Goal: Task Accomplishment & Management: Complete application form

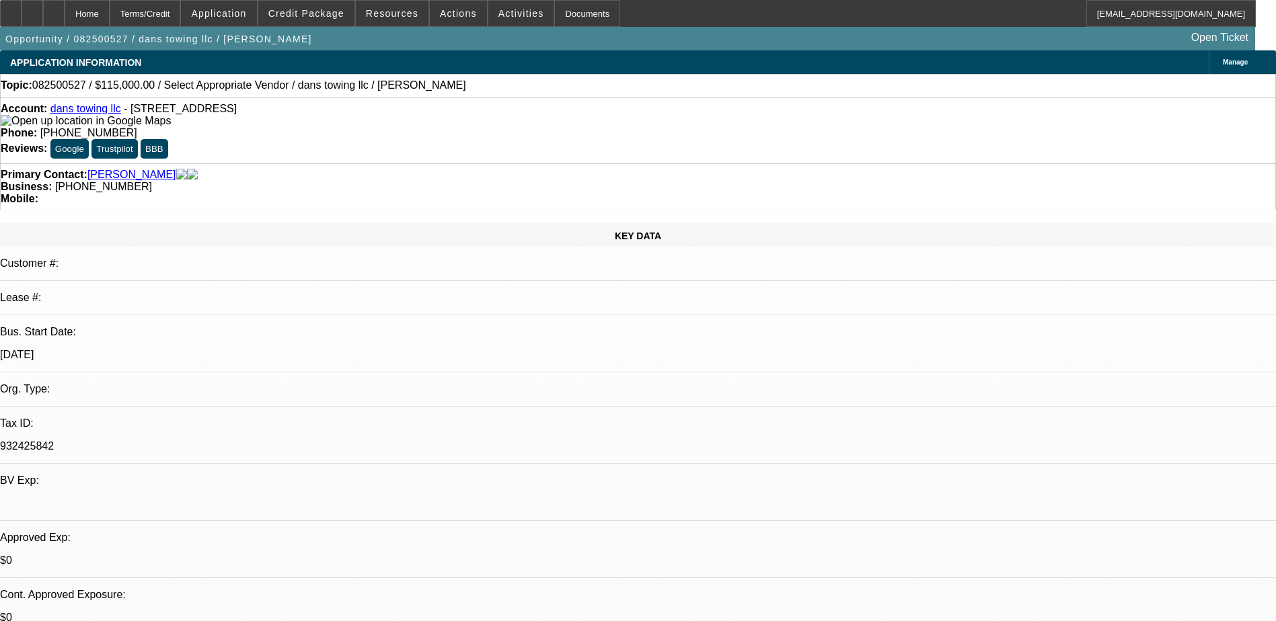
select select "0"
select select "2"
select select "0.1"
select select "4"
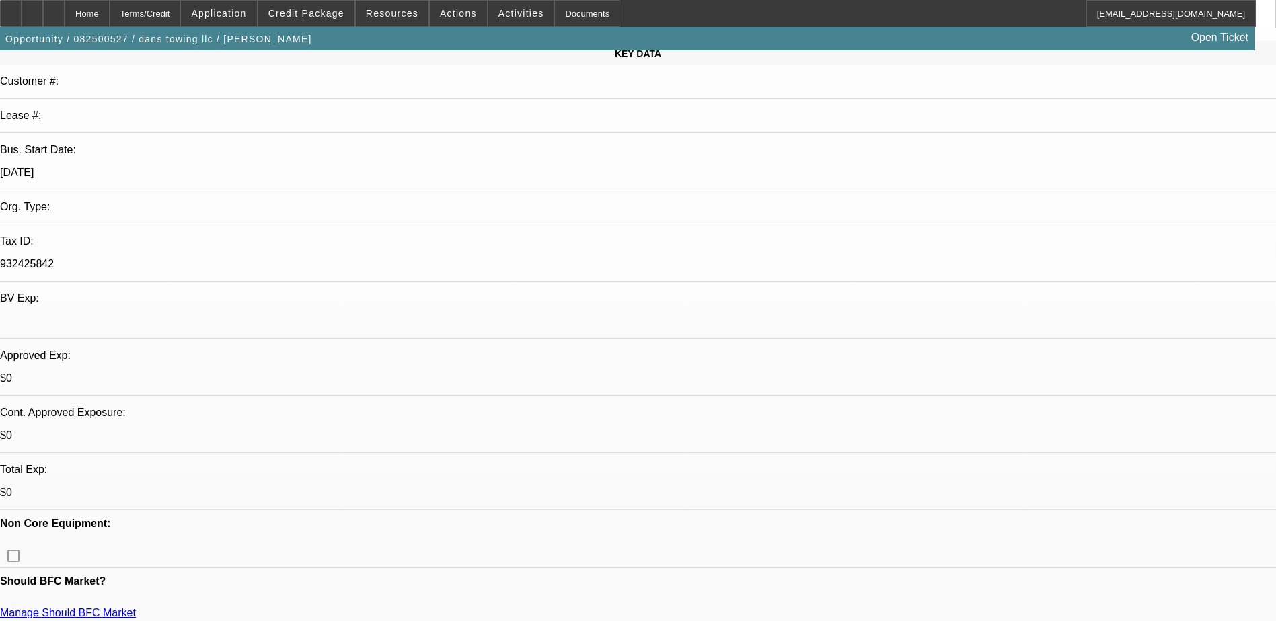
scroll to position [202, 0]
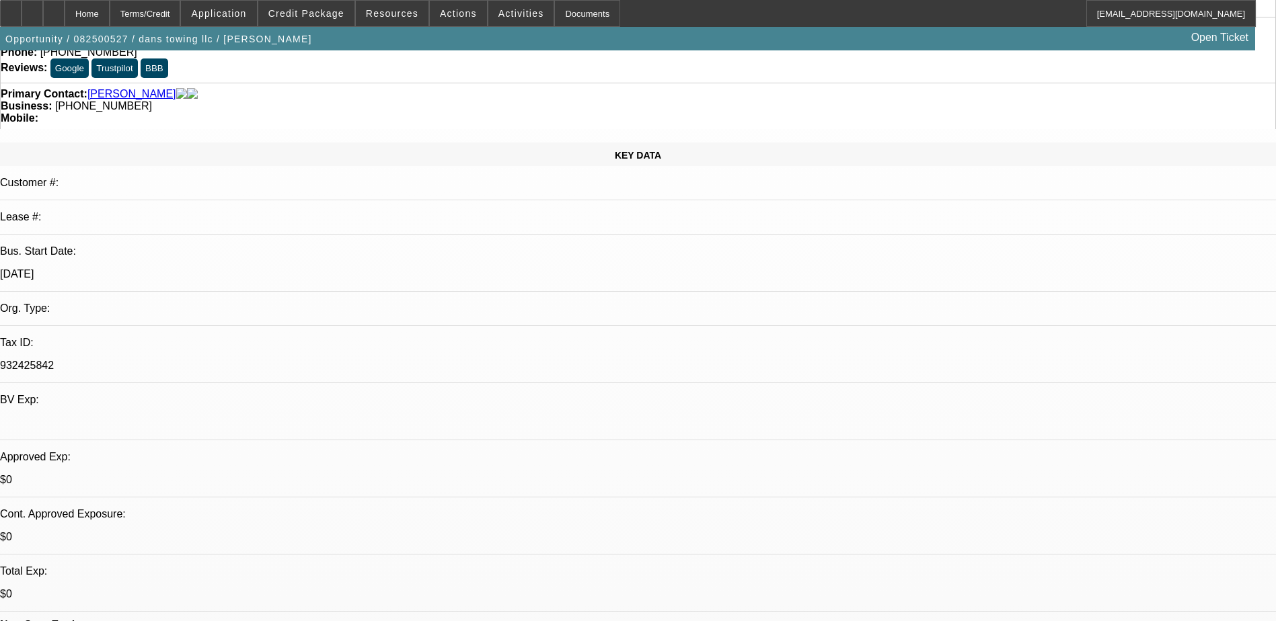
scroll to position [0, 0]
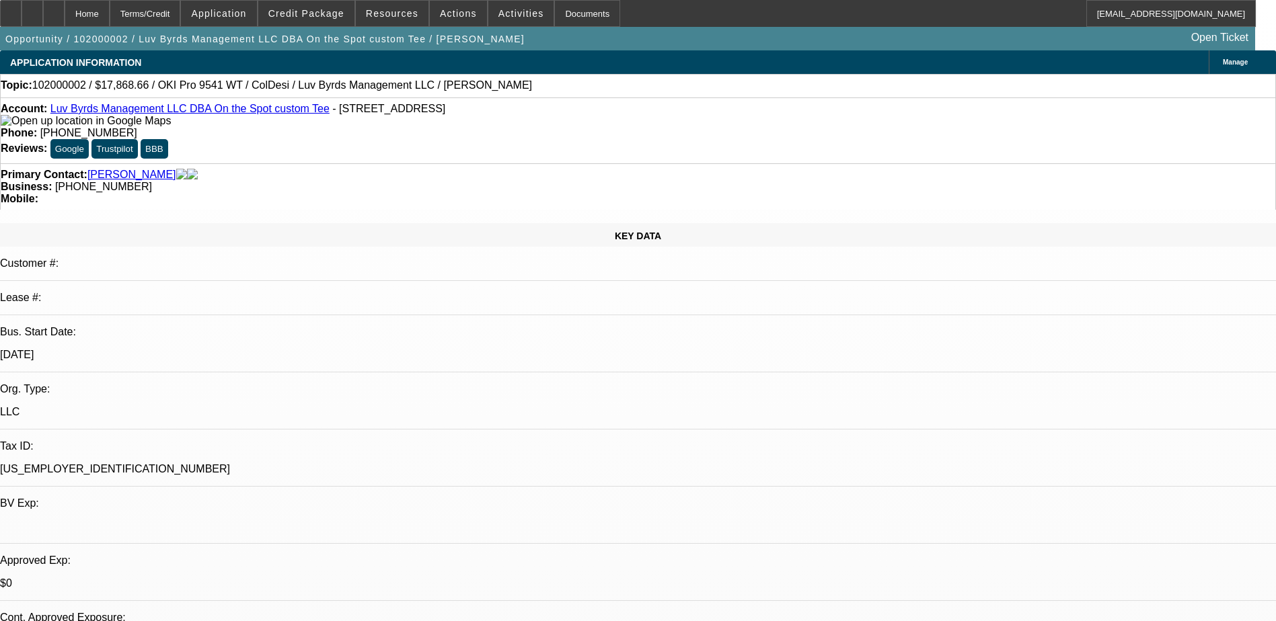
select select "0"
select select "2"
select select "0"
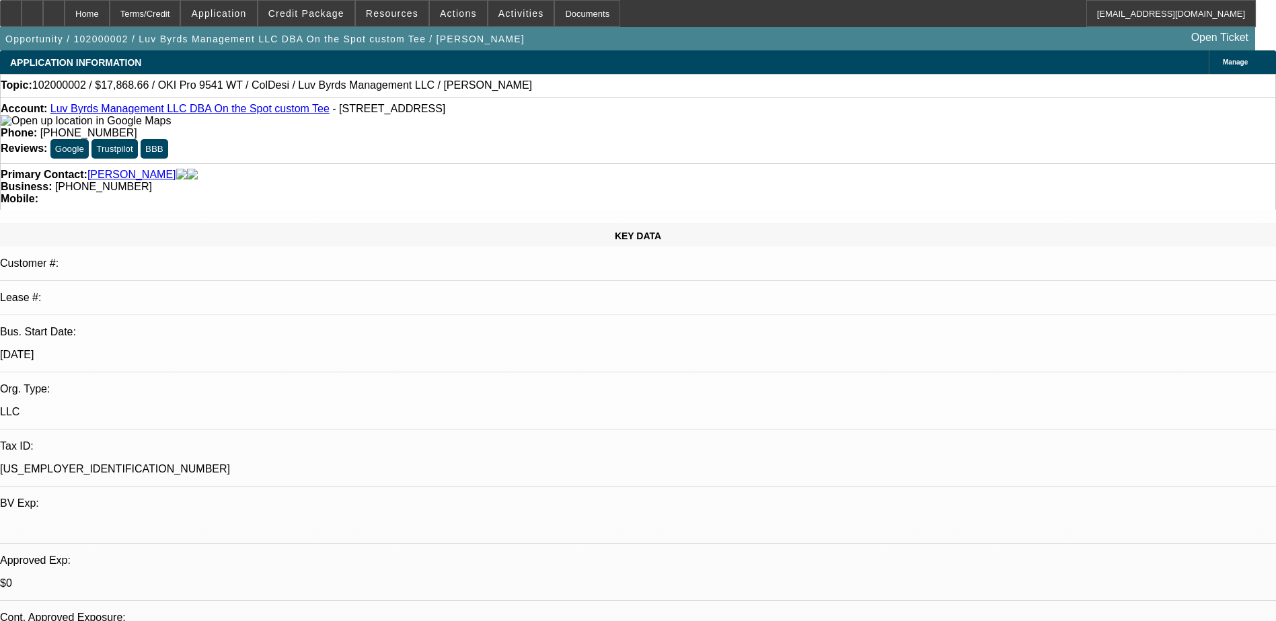
select select "0"
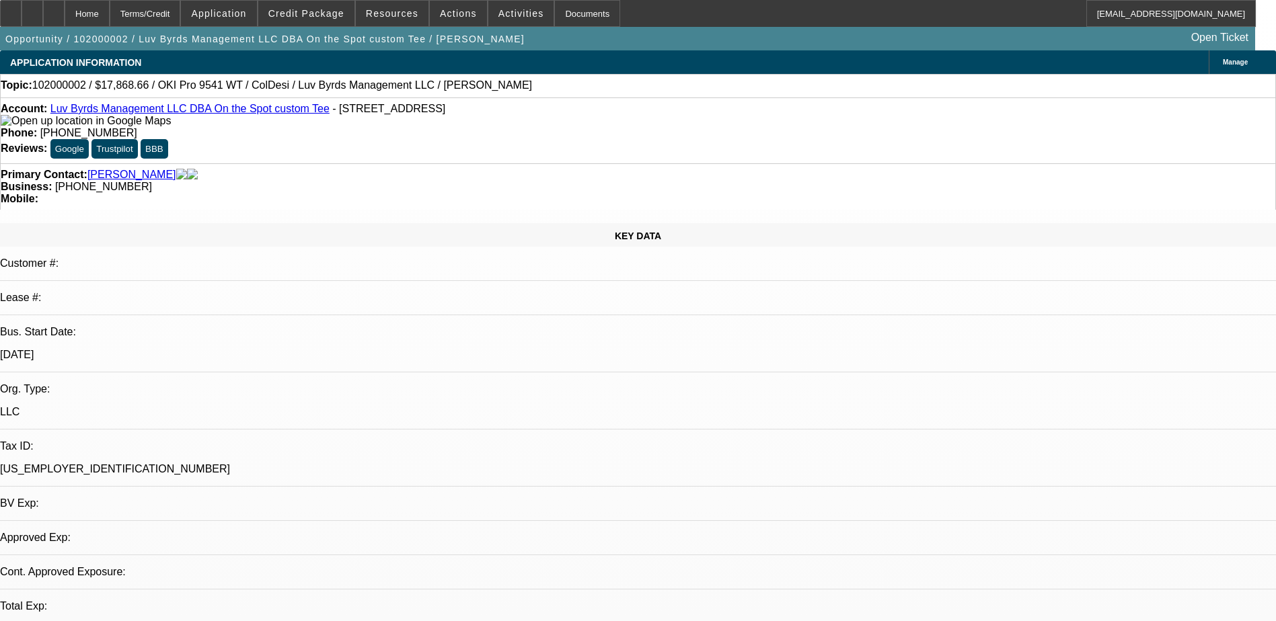
select select "0"
select select "1"
select select "2"
select select
select select "0.1"
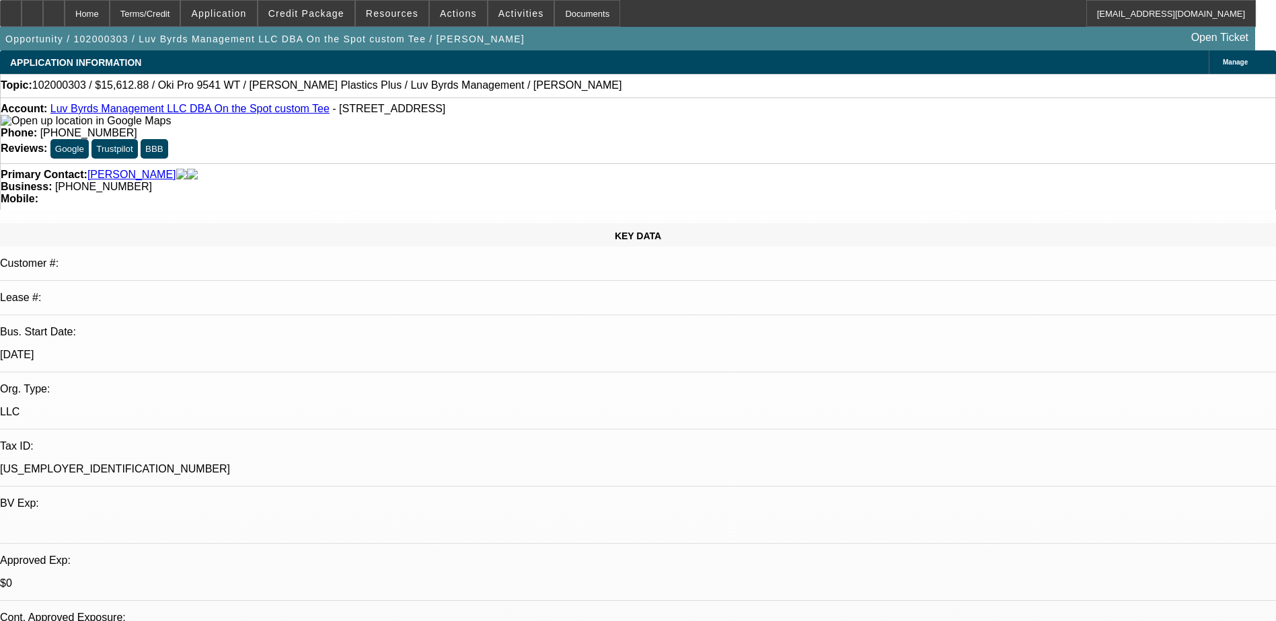
select select "2"
select select "0.1"
select select "4"
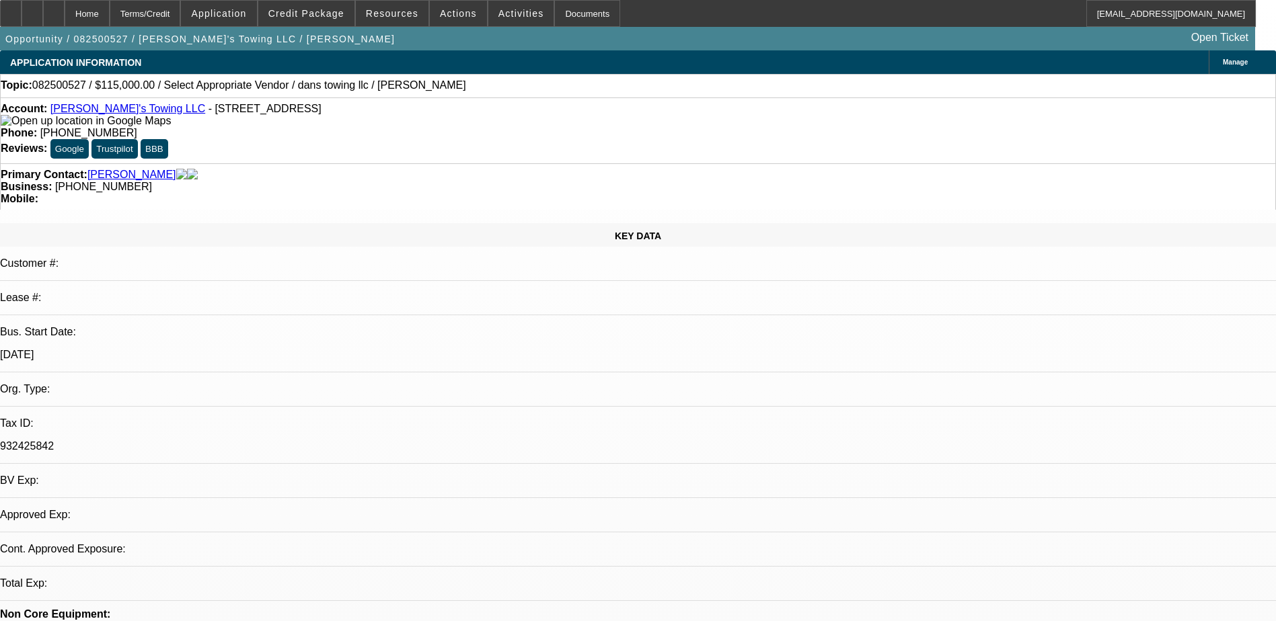
select select "0"
select select "2"
select select "0.1"
select select "4"
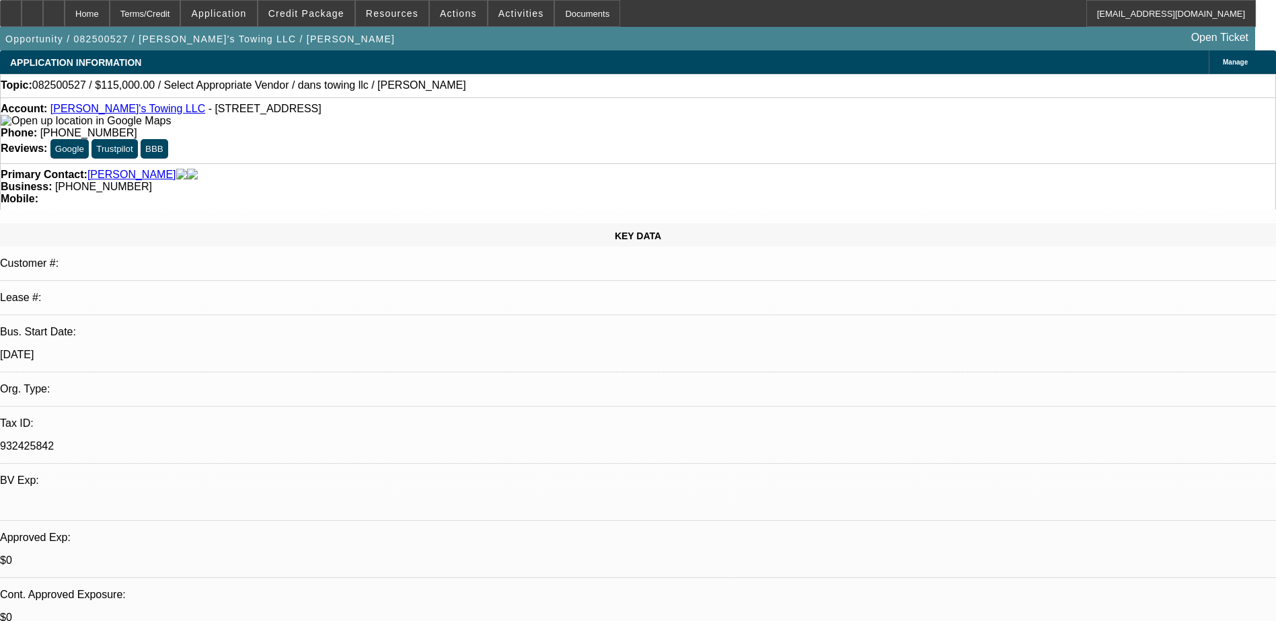
click at [65, 13] on div at bounding box center [54, 13] width 22 height 27
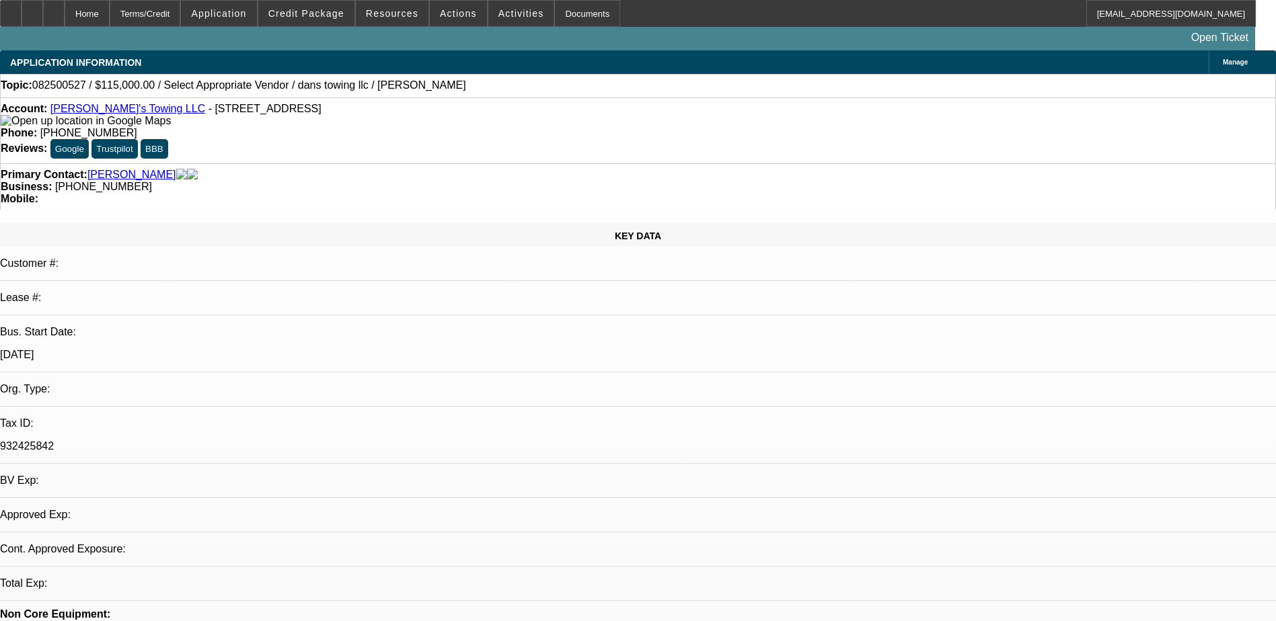
select select "0"
select select "2"
select select "0.1"
select select "4"
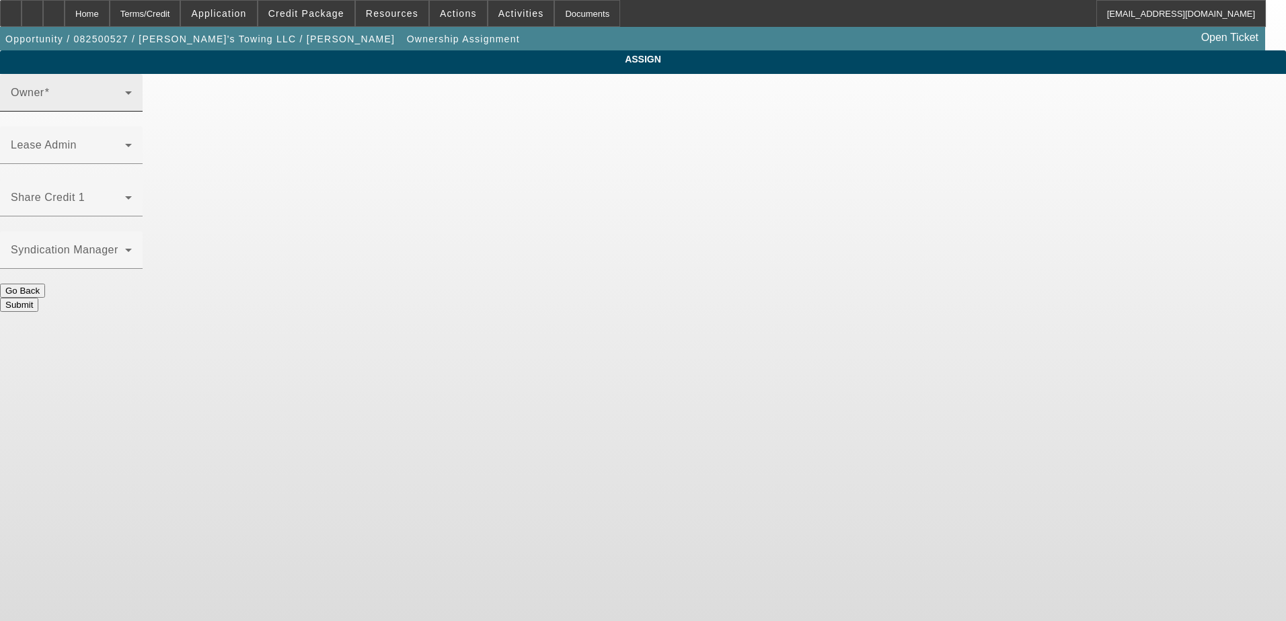
click at [125, 106] on span at bounding box center [68, 98] width 114 height 16
click at [137, 101] on icon at bounding box center [128, 93] width 16 height 16
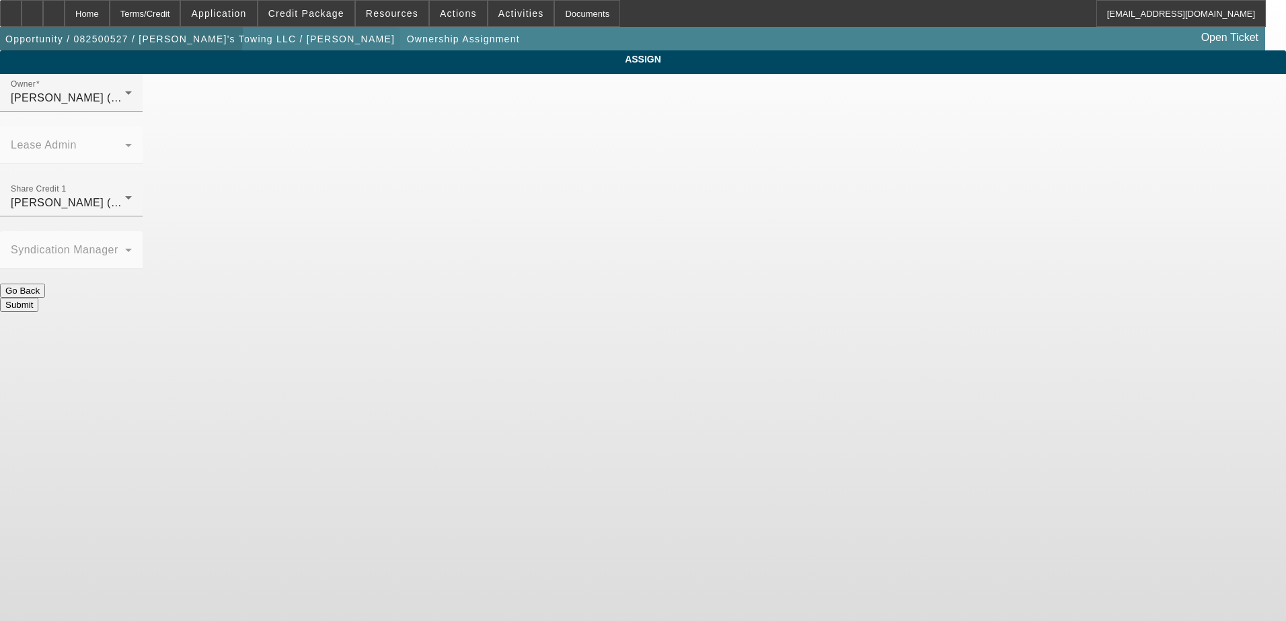
click at [109, 37] on span "Opportunity / 082500527 / [PERSON_NAME]'s Towing LLC / [PERSON_NAME]" at bounding box center [199, 39] width 389 height 11
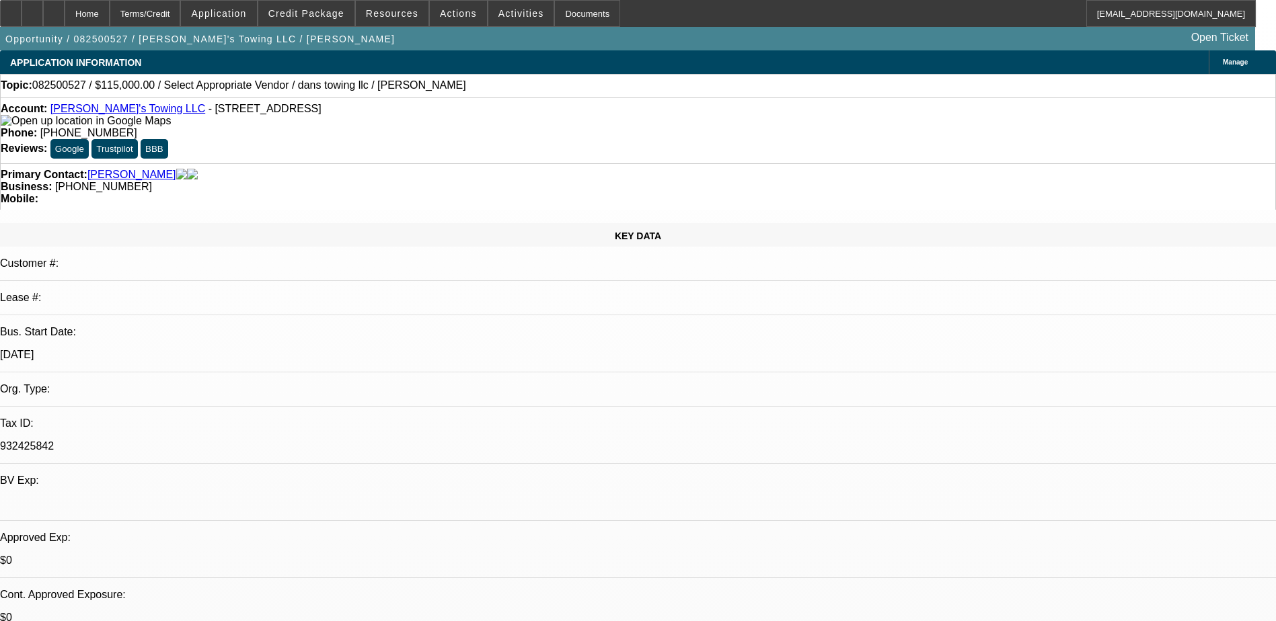
select select "0"
select select "2"
select select "0.1"
select select "4"
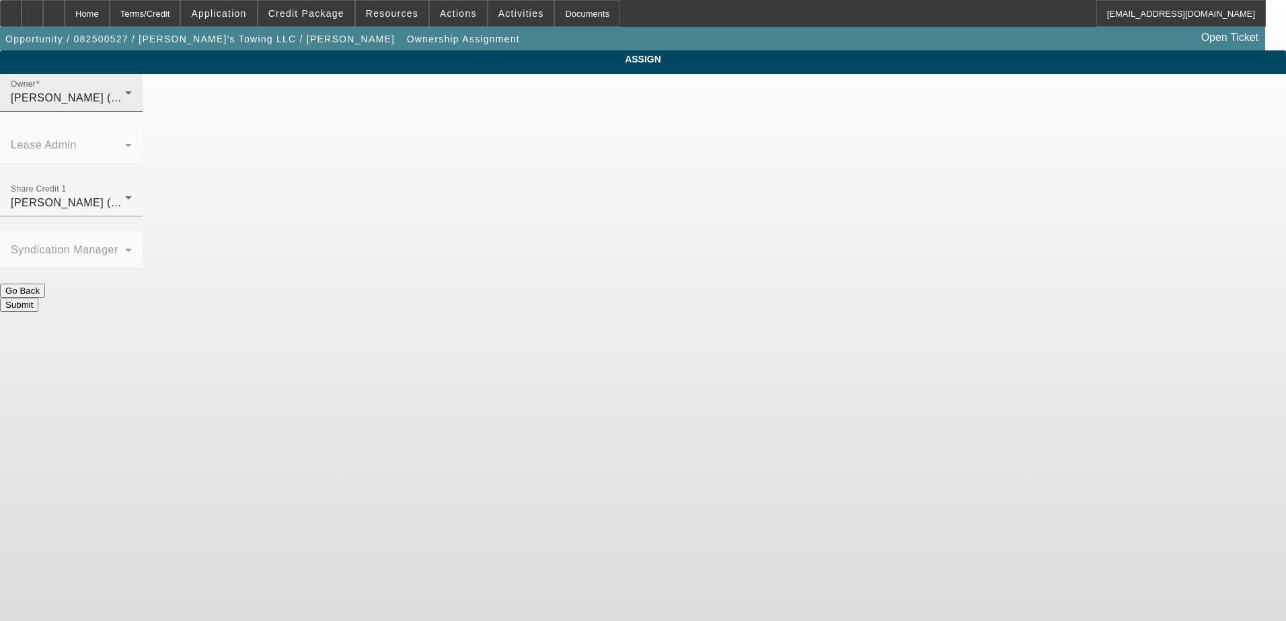
click at [125, 106] on div "[PERSON_NAME] (Lvl 19)" at bounding box center [68, 98] width 114 height 16
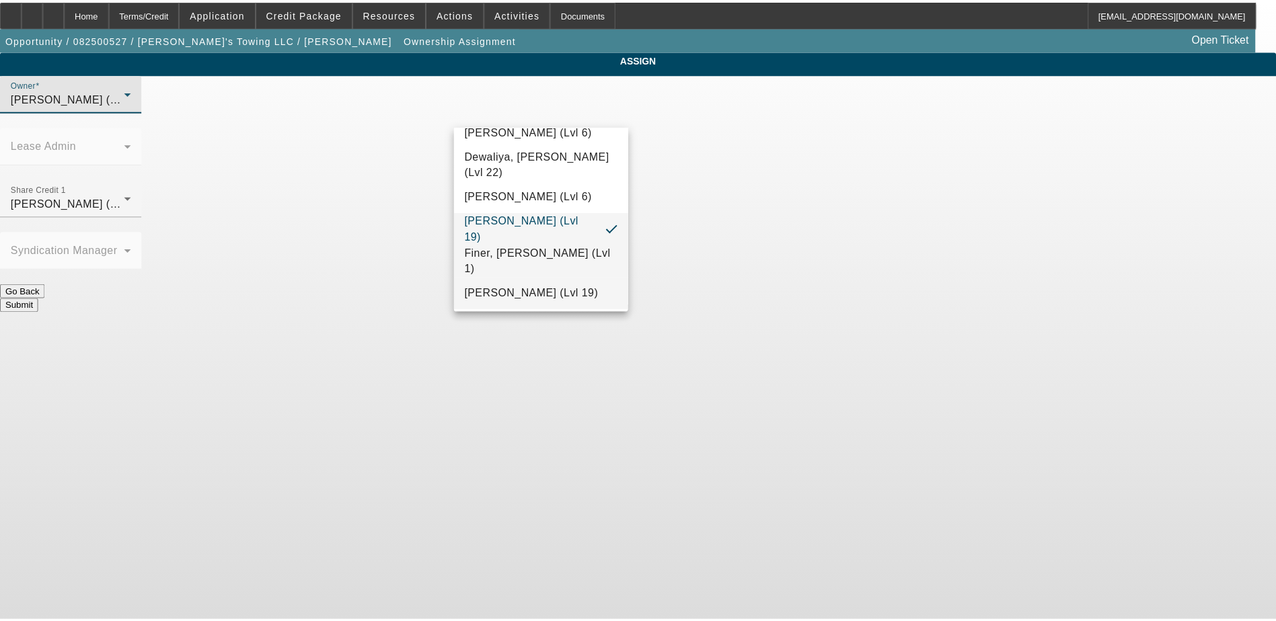
scroll to position [439, 0]
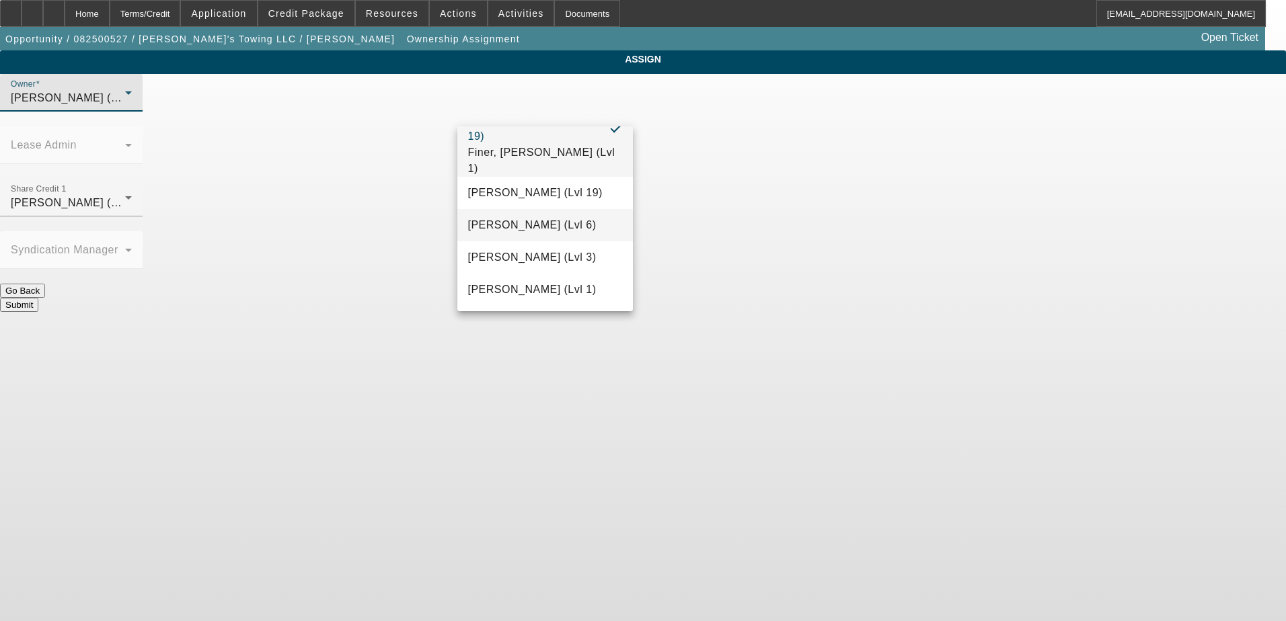
click at [561, 223] on mat-option "[PERSON_NAME] (Lvl 6)" at bounding box center [545, 225] width 176 height 32
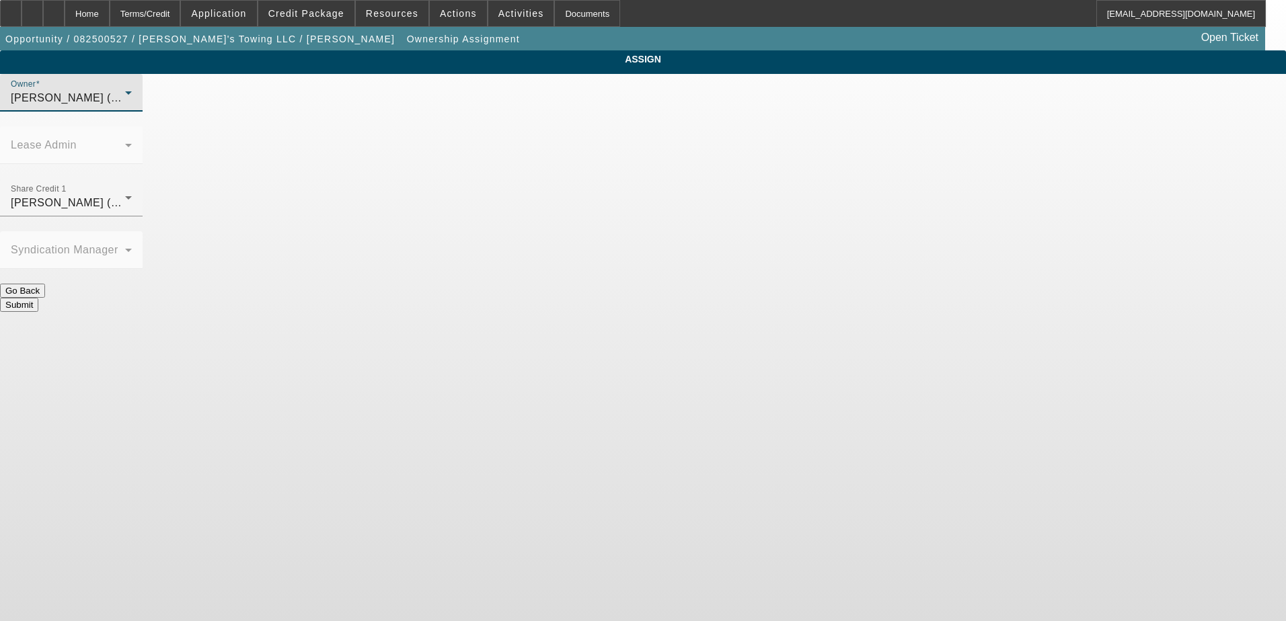
click at [38, 298] on button "Submit" at bounding box center [19, 305] width 38 height 14
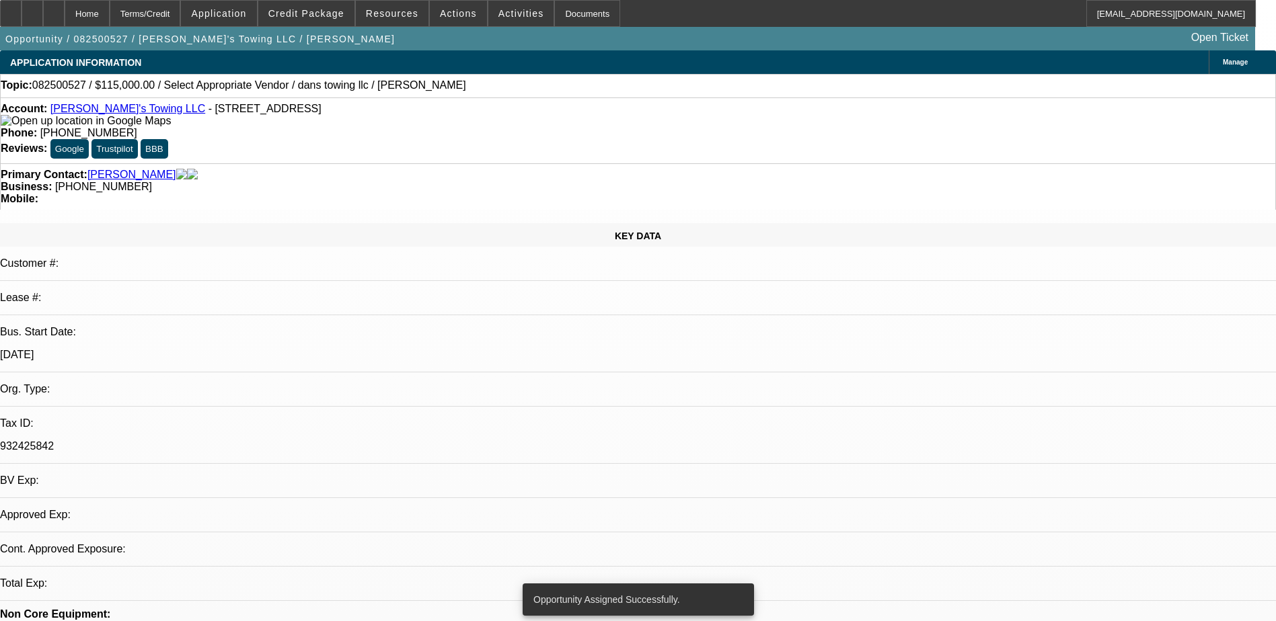
select select "0"
select select "2"
select select "0.1"
select select "4"
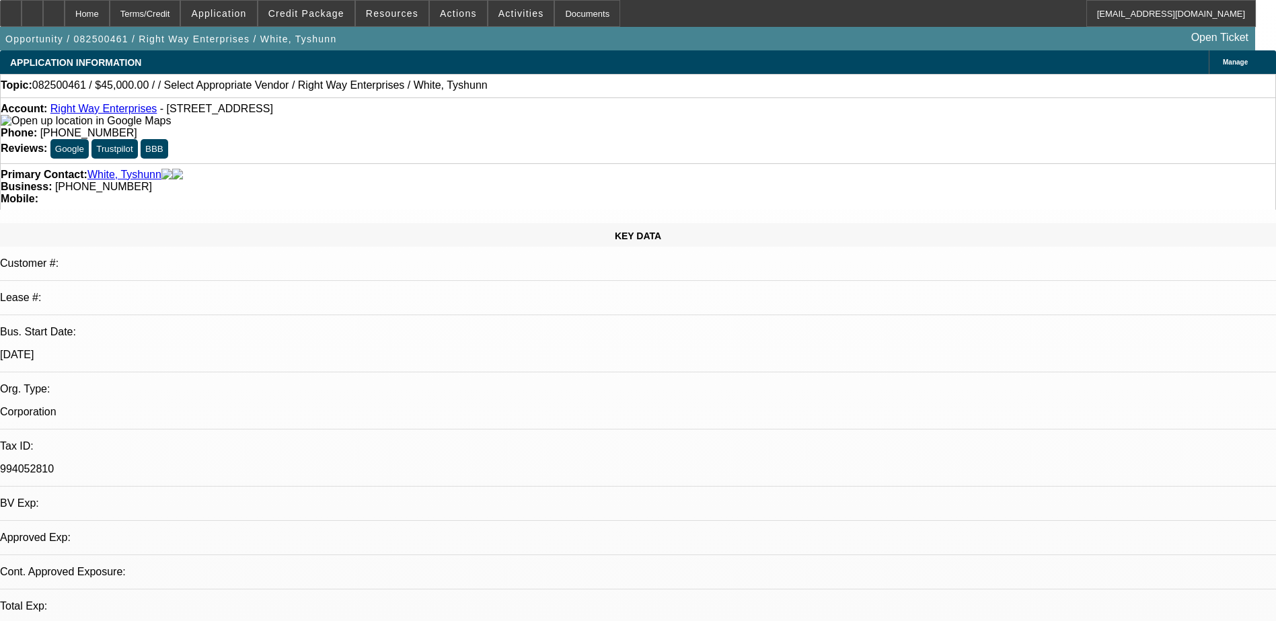
select select "0.1"
select select "2"
select select "0.1"
select select "1"
select select "2"
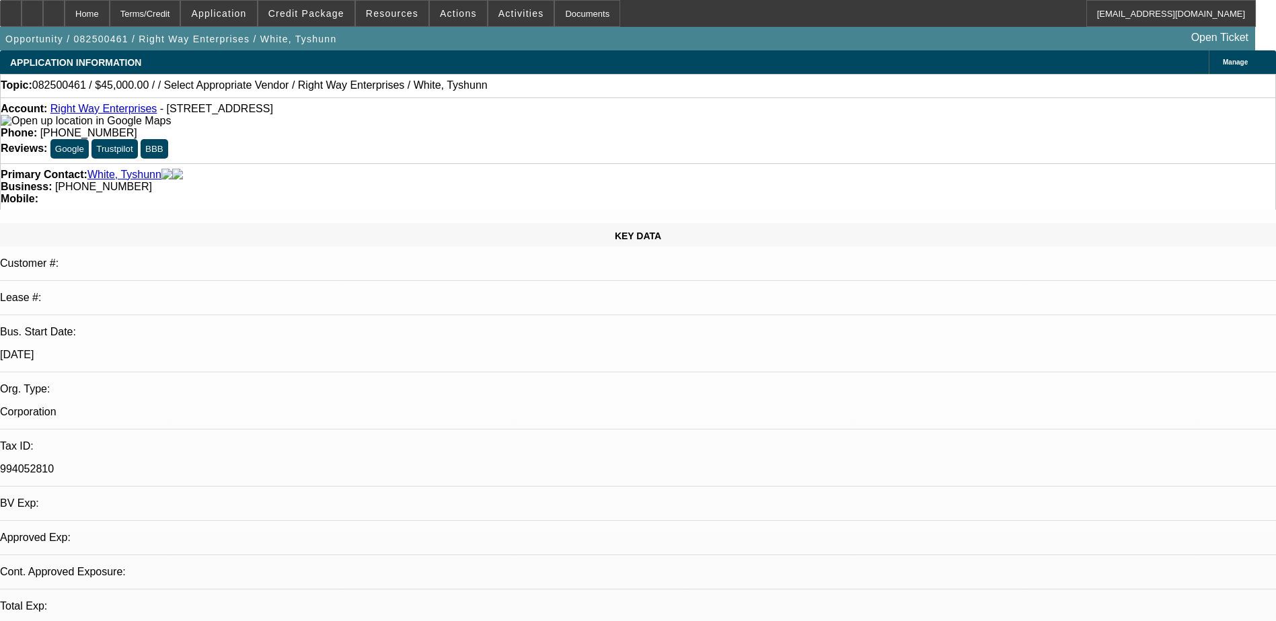
select select "4"
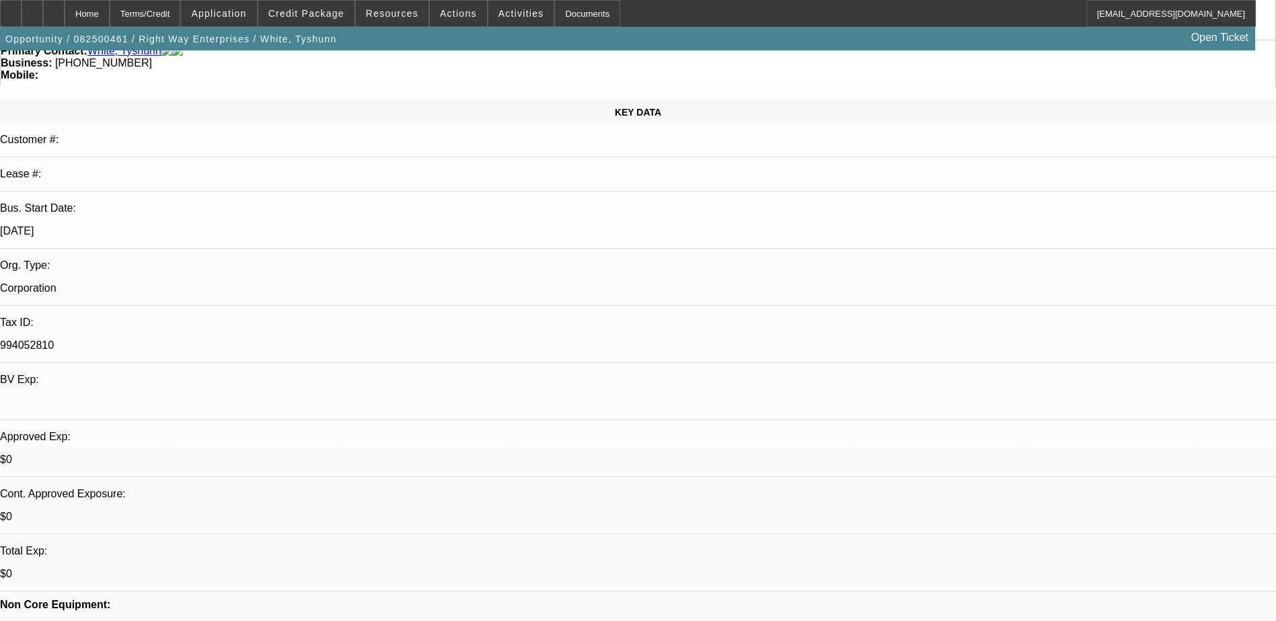
scroll to position [269, 0]
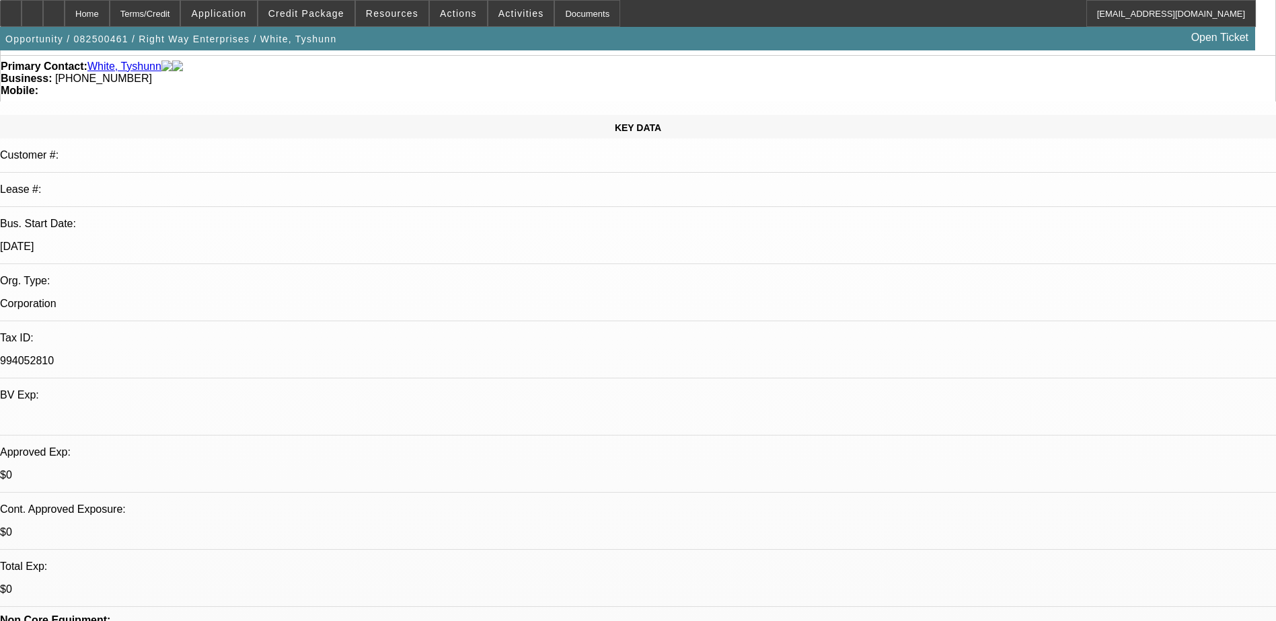
scroll to position [0, 0]
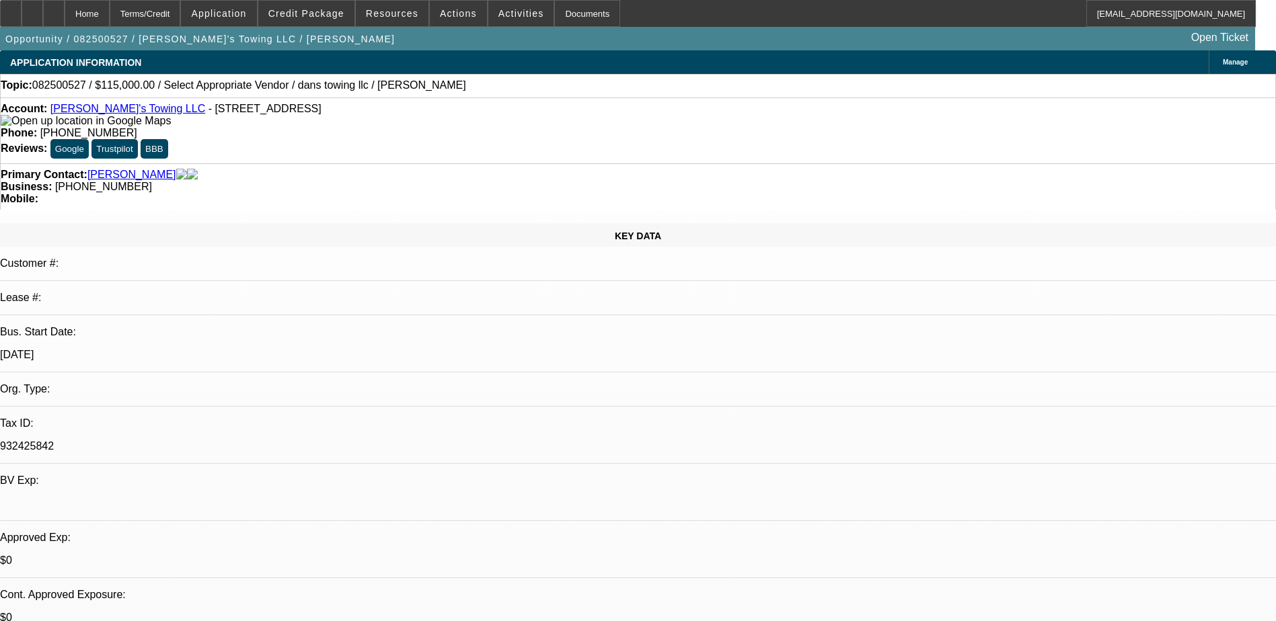
select select "0"
select select "2"
select select "0.1"
select select "4"
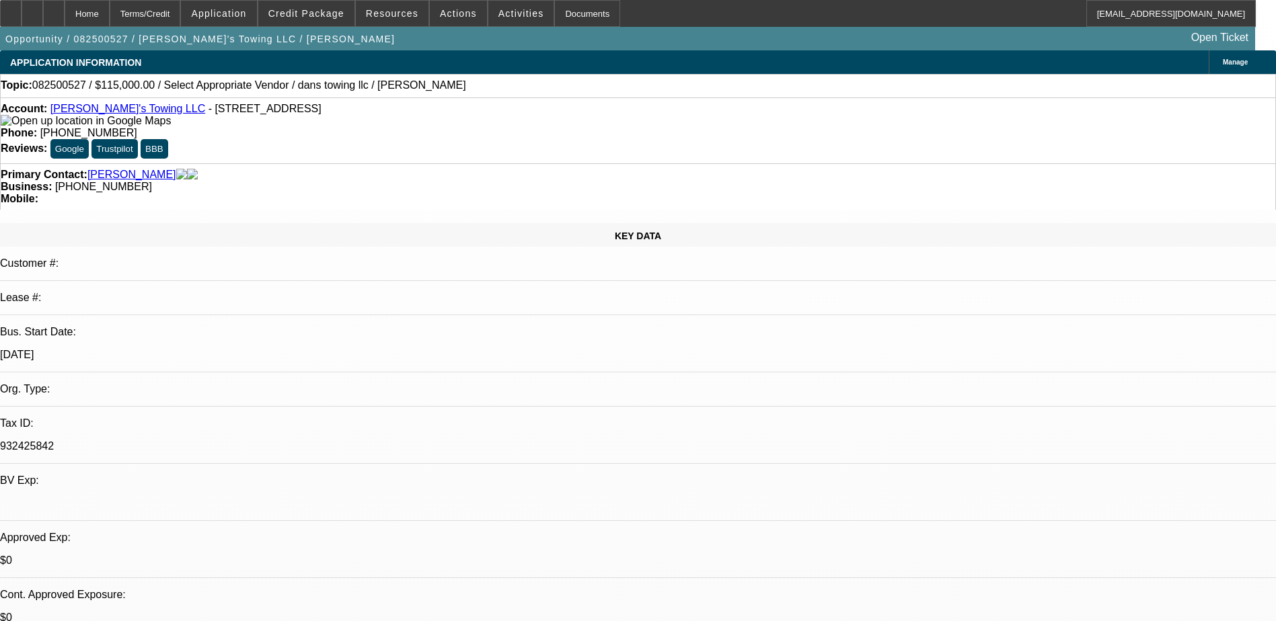
type textarea "Talked to Dan said he would sign the Application and send the banks. follow up …"
click at [334, 17] on span "Credit Package" at bounding box center [306, 13] width 76 height 11
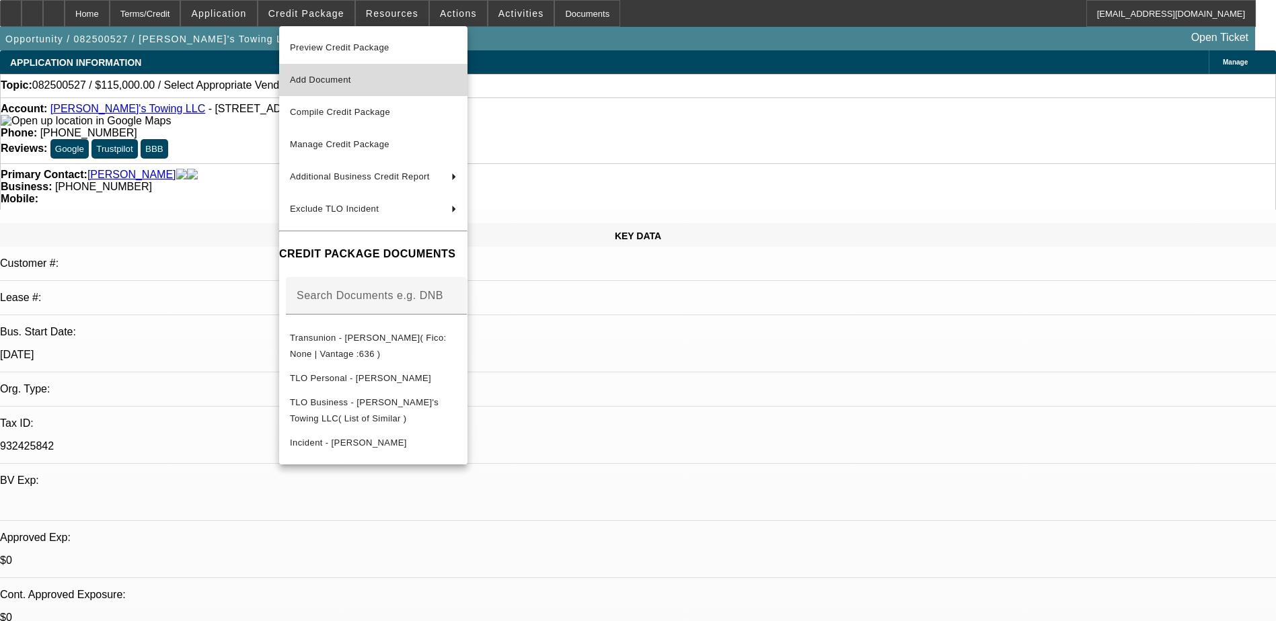
click at [406, 82] on span "Add Document" at bounding box center [373, 80] width 167 height 16
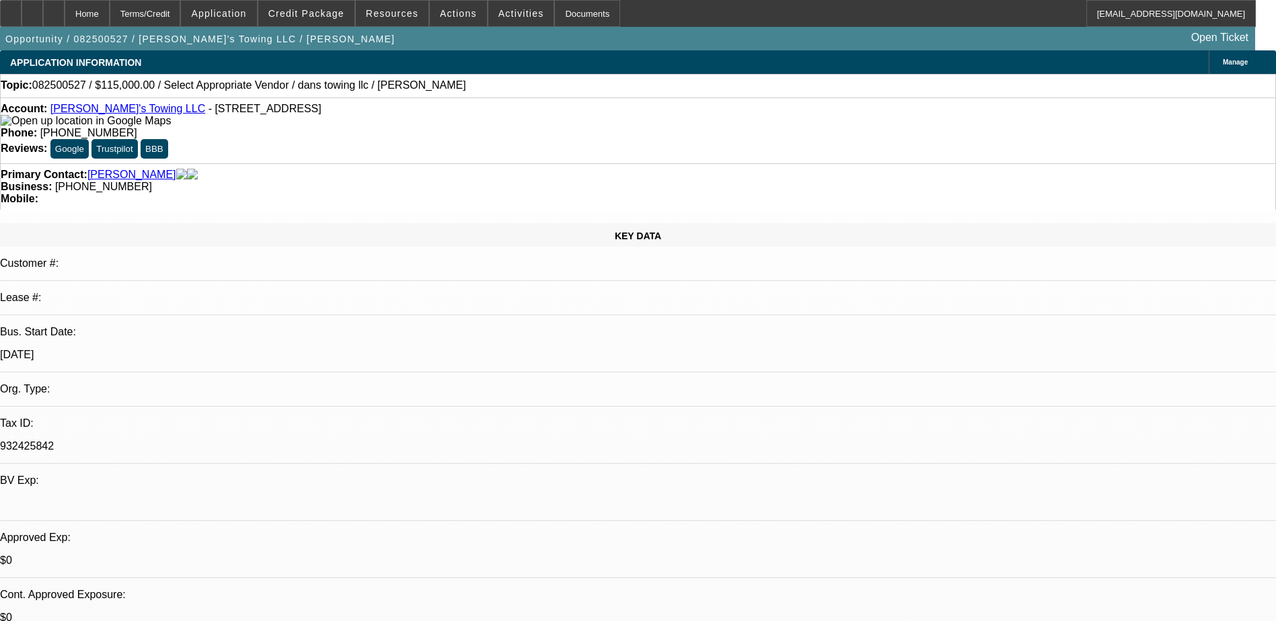
click at [719, 81] on div "Topic: 082500527 / $115,000.00 / Select Appropriate Vendor / dans towing llc / …" at bounding box center [638, 85] width 1274 height 12
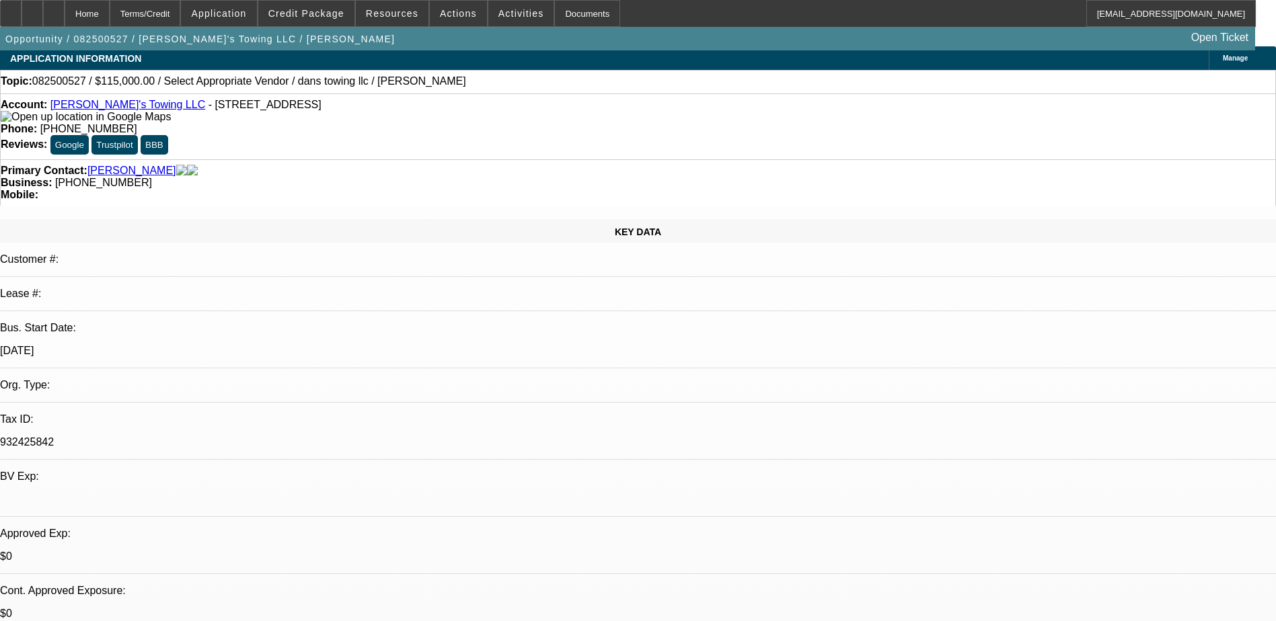
scroll to position [336, 0]
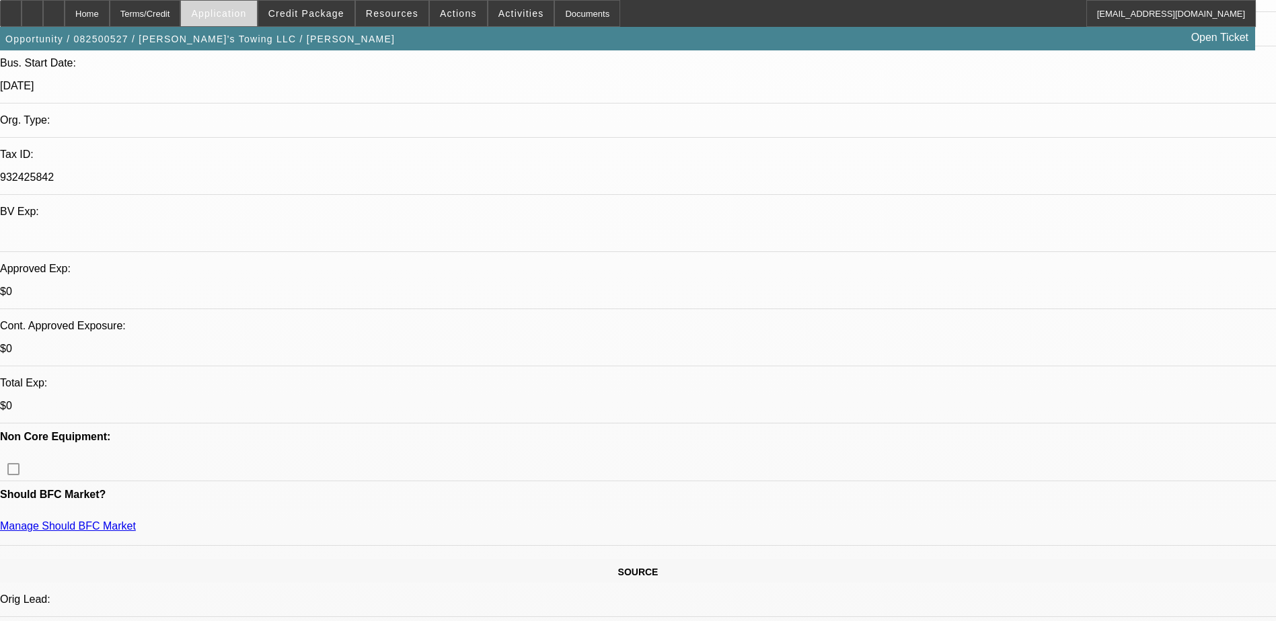
click at [243, 13] on span "Application" at bounding box center [218, 13] width 55 height 11
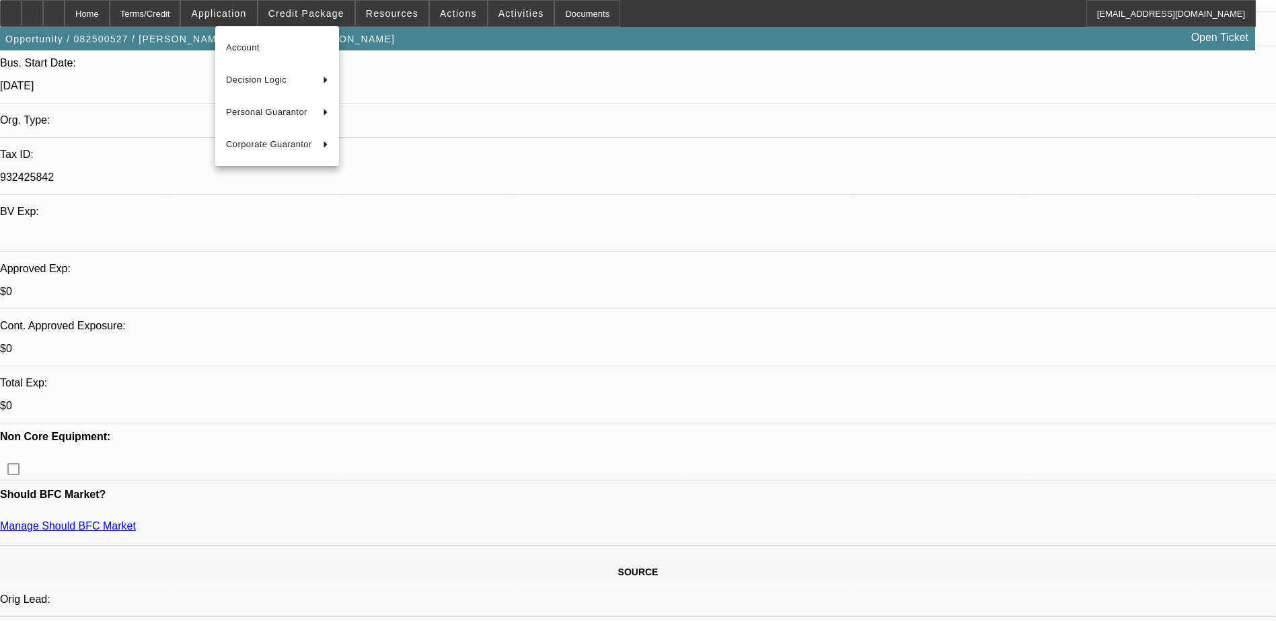
click at [257, 13] on div at bounding box center [638, 310] width 1276 height 621
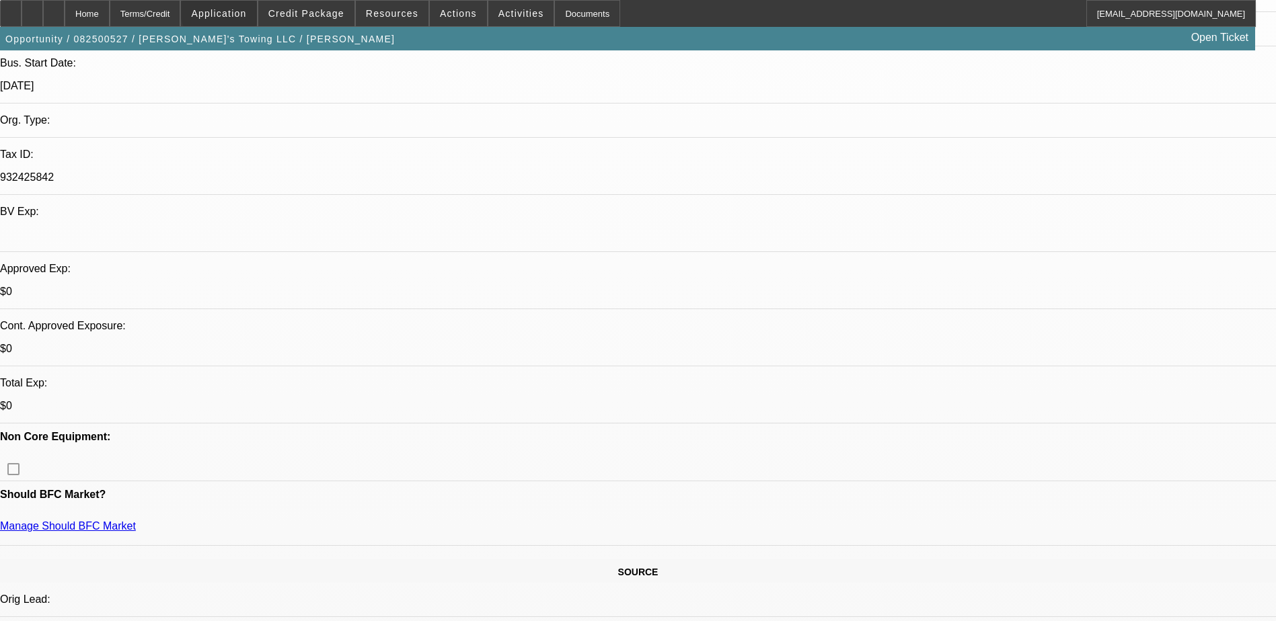
click at [246, 13] on span "Application" at bounding box center [218, 13] width 55 height 11
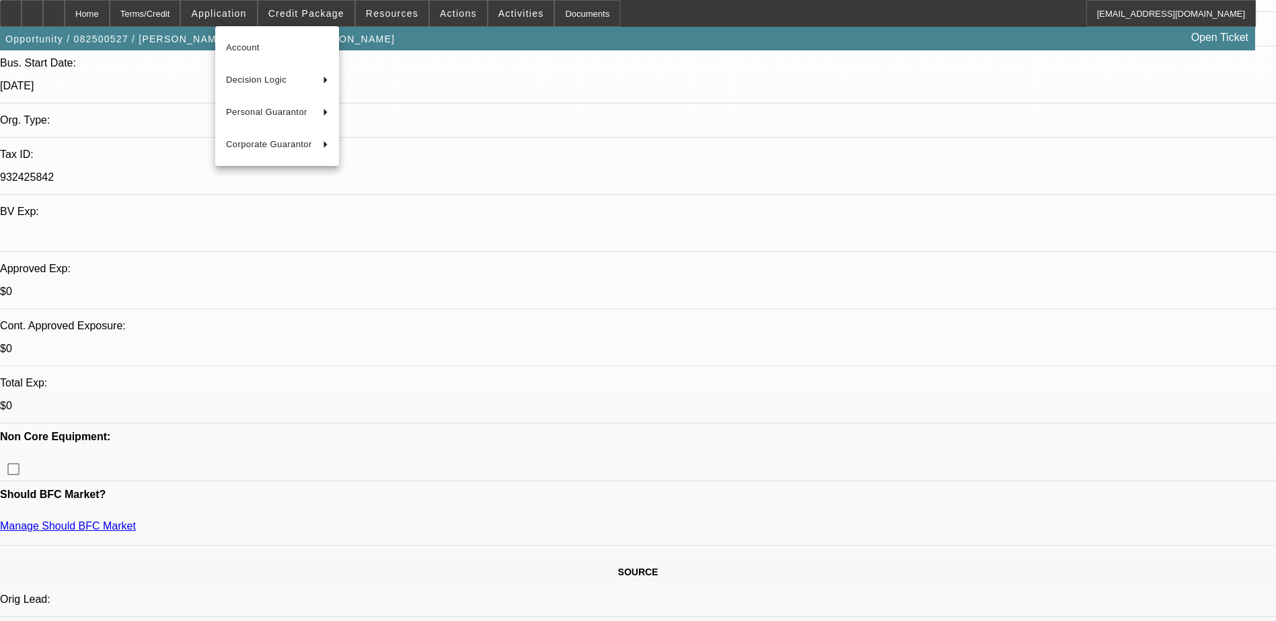
click at [256, 12] on div at bounding box center [638, 310] width 1276 height 621
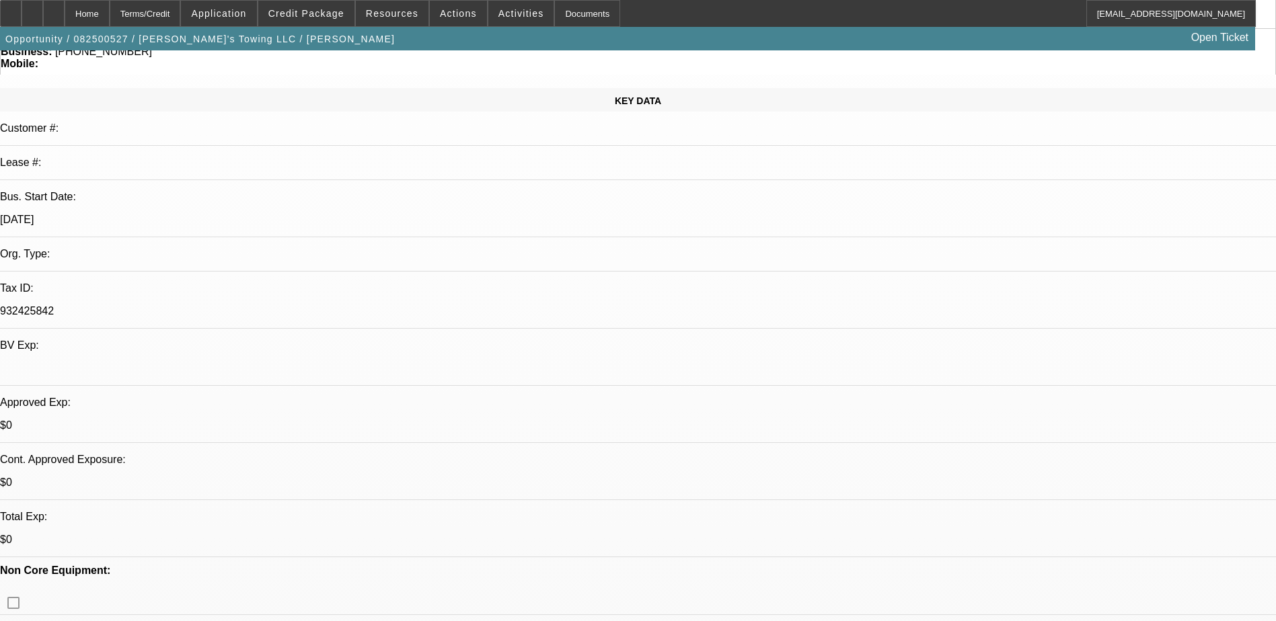
scroll to position [0, 0]
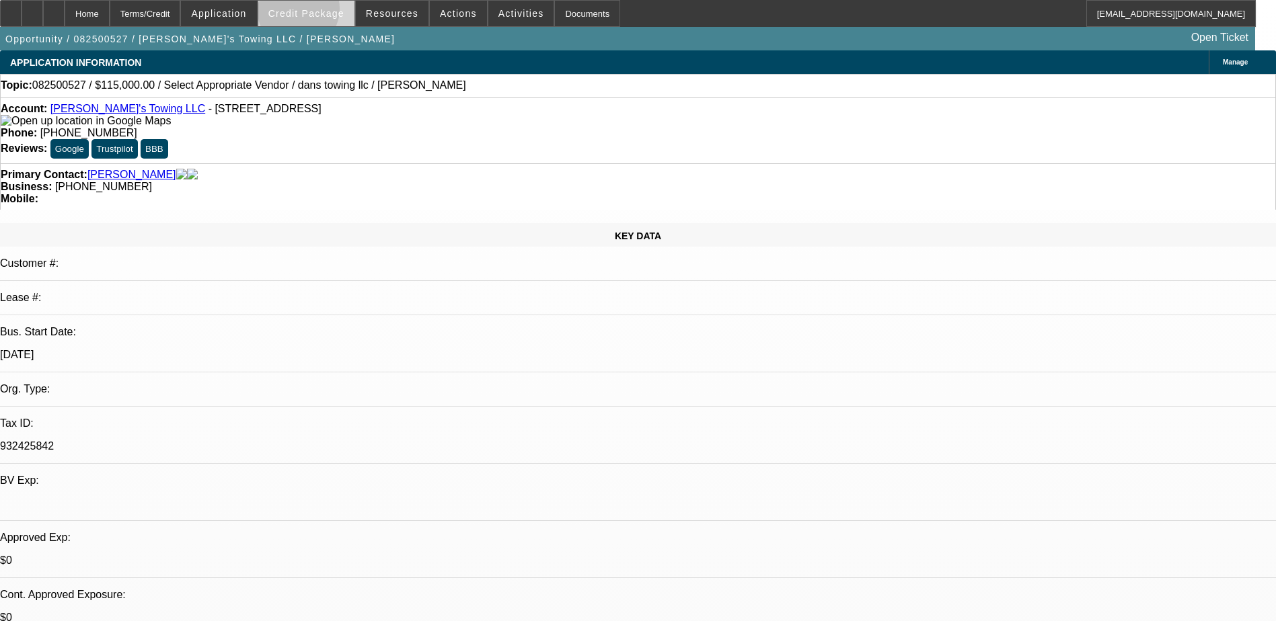
click at [319, 13] on span "Credit Package" at bounding box center [306, 13] width 76 height 11
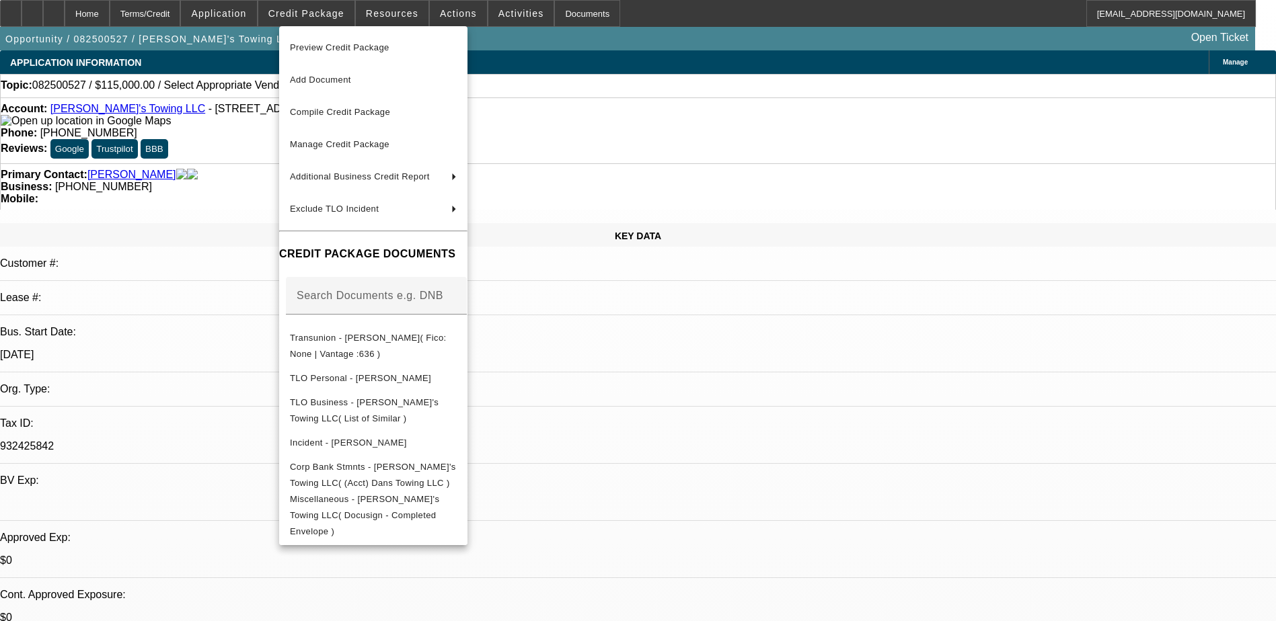
click at [239, 129] on div at bounding box center [638, 310] width 1276 height 621
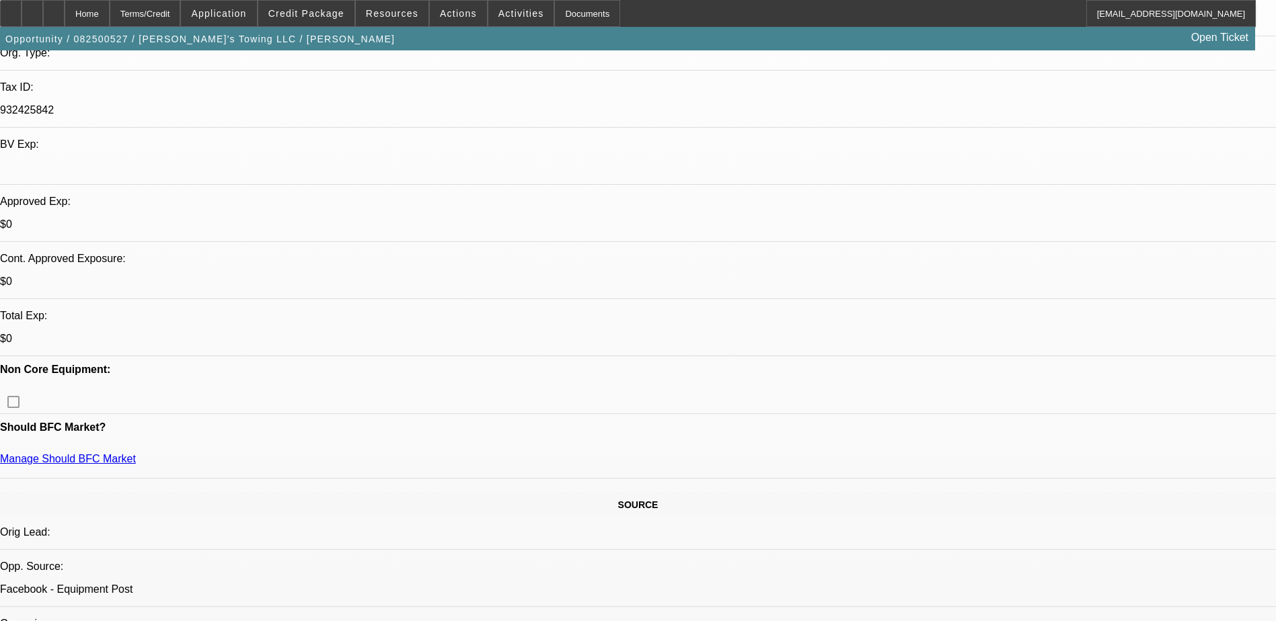
scroll to position [605, 0]
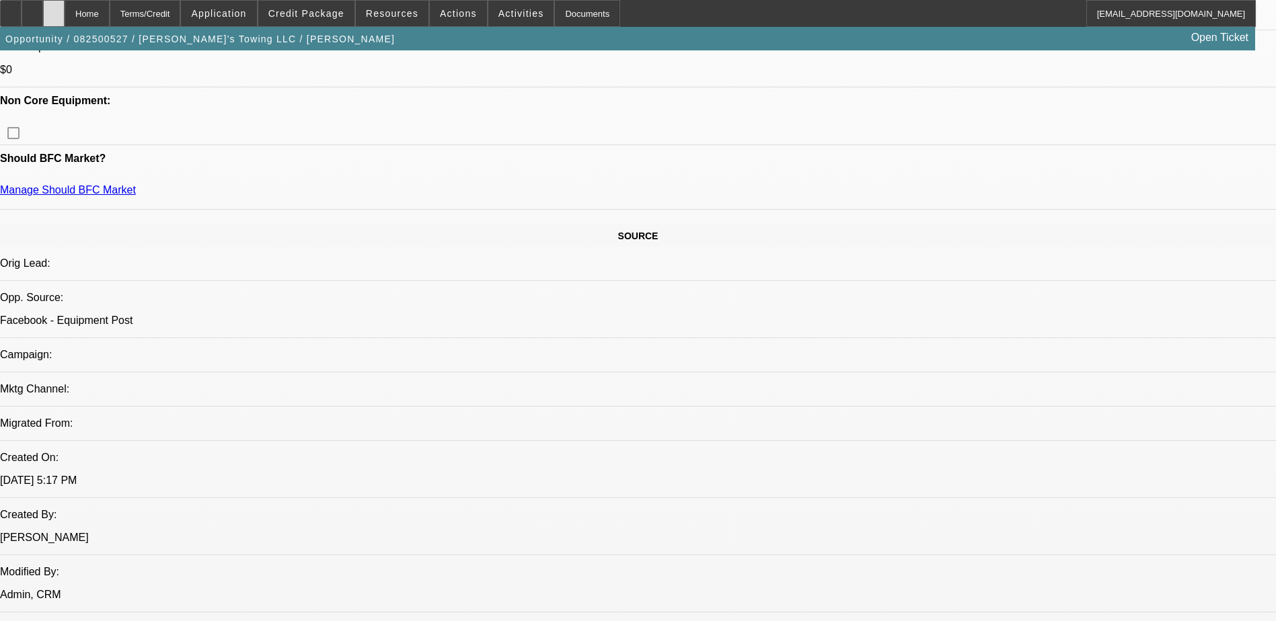
click at [54, 9] on icon at bounding box center [54, 9] width 0 height 0
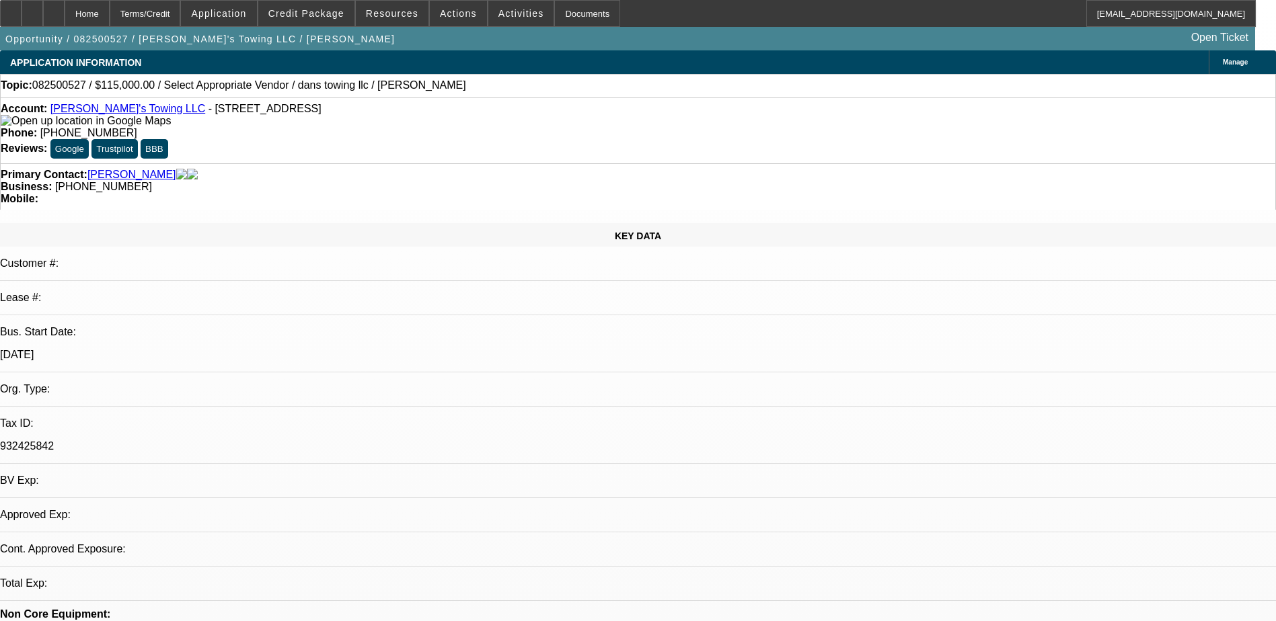
select select "0"
select select "2"
select select "0.1"
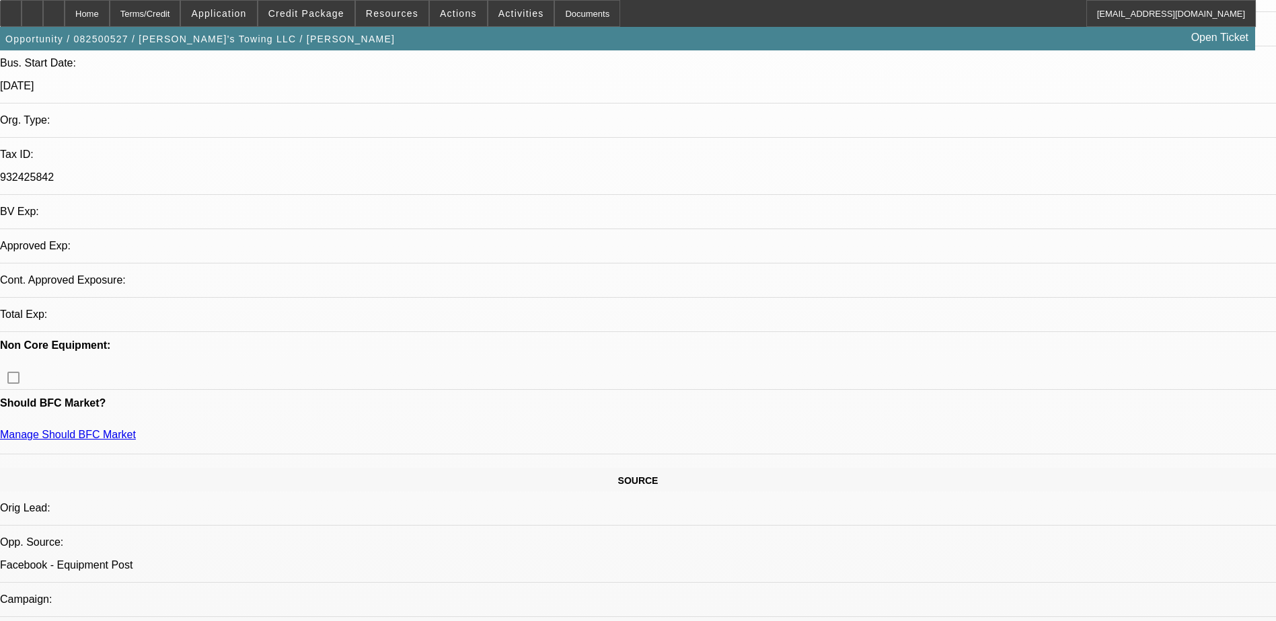
select select "1"
select select "2"
select select "4"
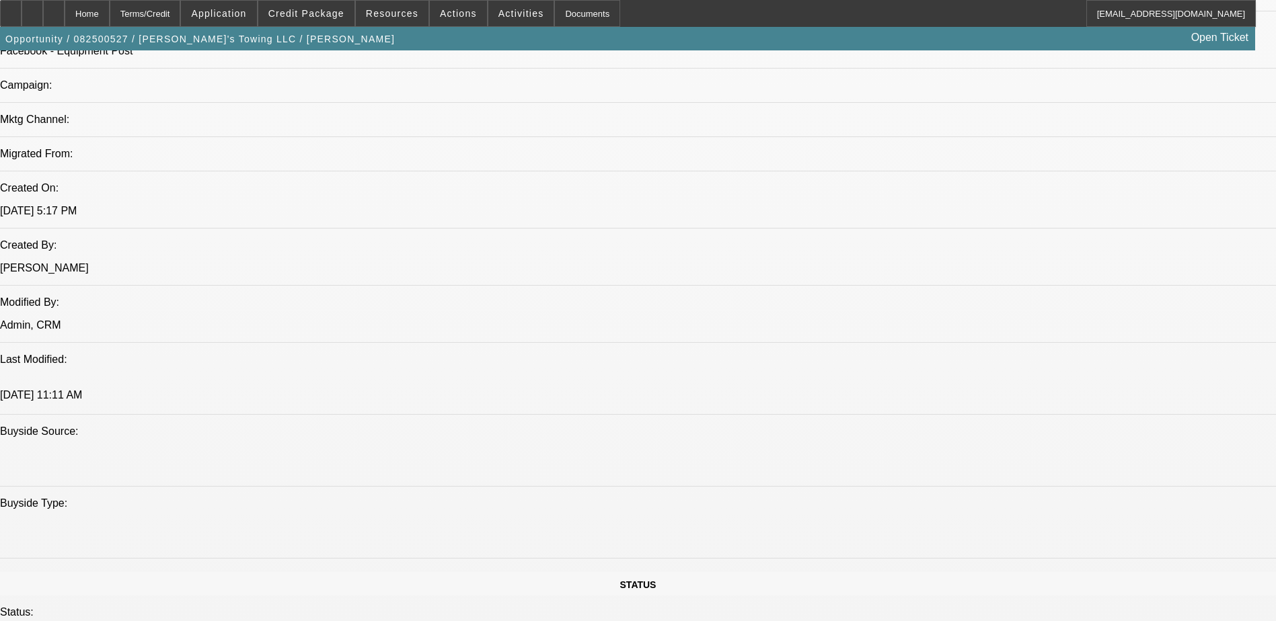
scroll to position [874, 0]
